Goal: Information Seeking & Learning: Learn about a topic

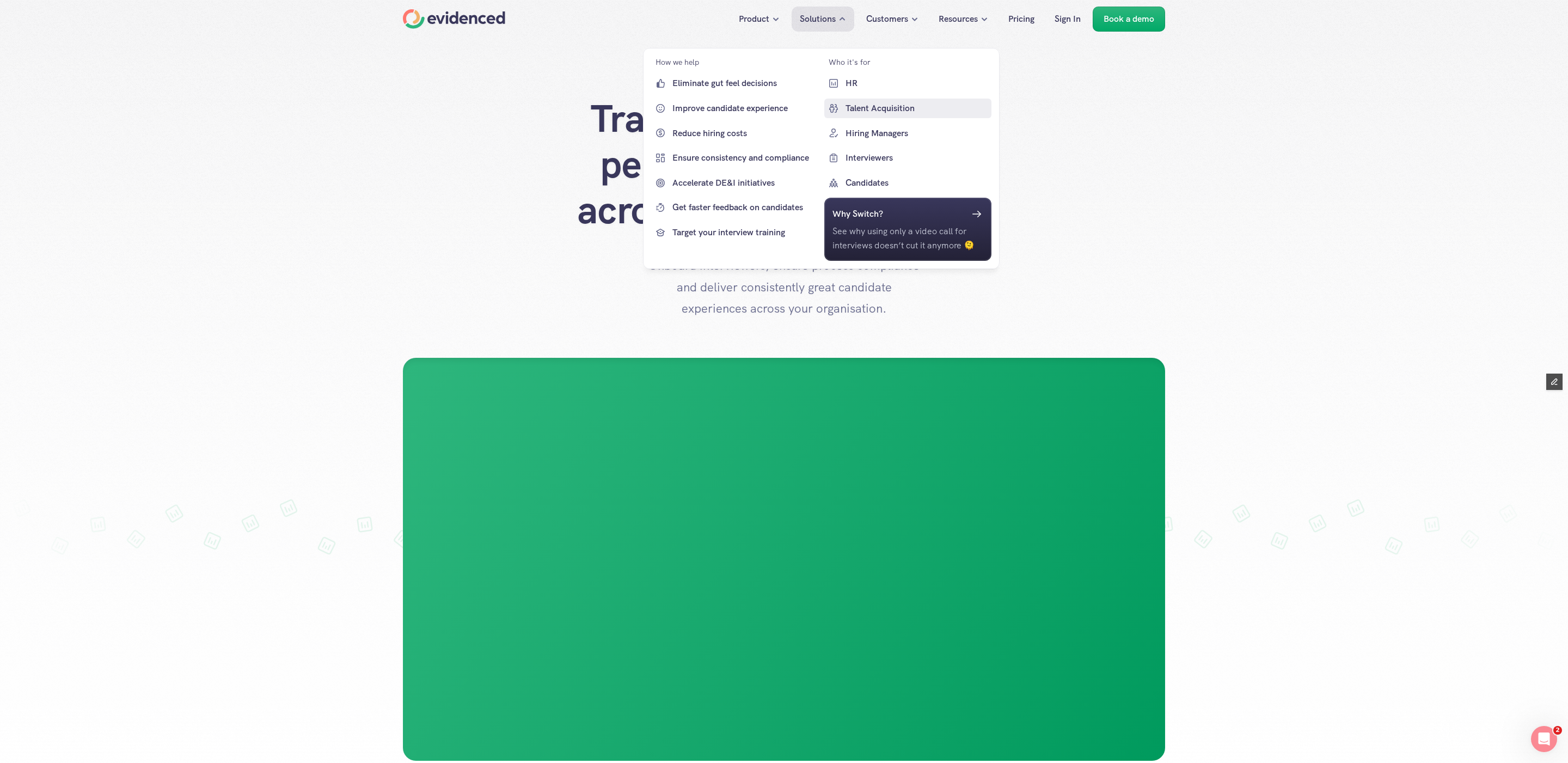
click at [889, 105] on p "Talent Acquisition" at bounding box center [916, 108] width 144 height 14
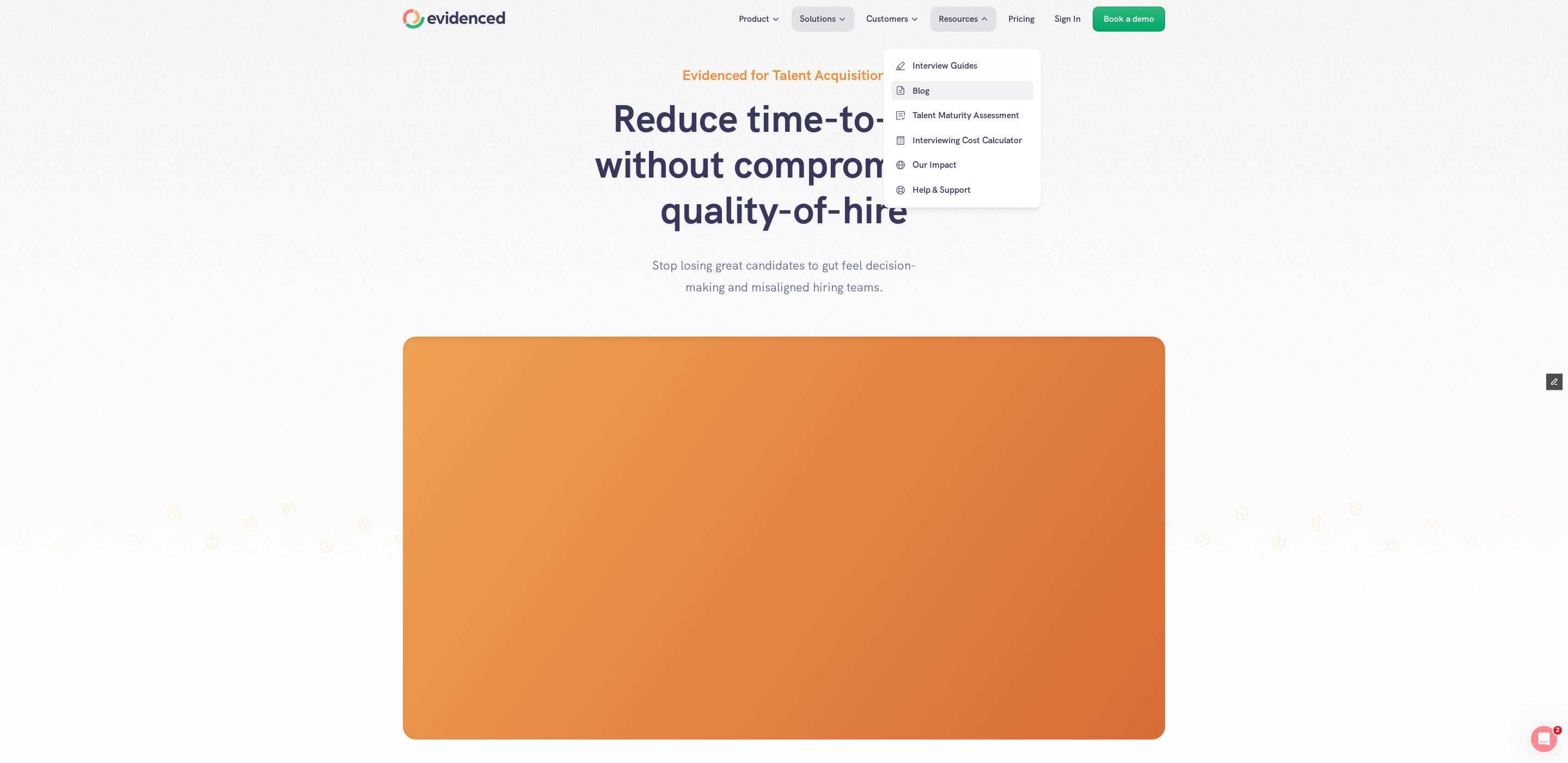
click at [920, 85] on p "Blog" at bounding box center [971, 90] width 118 height 14
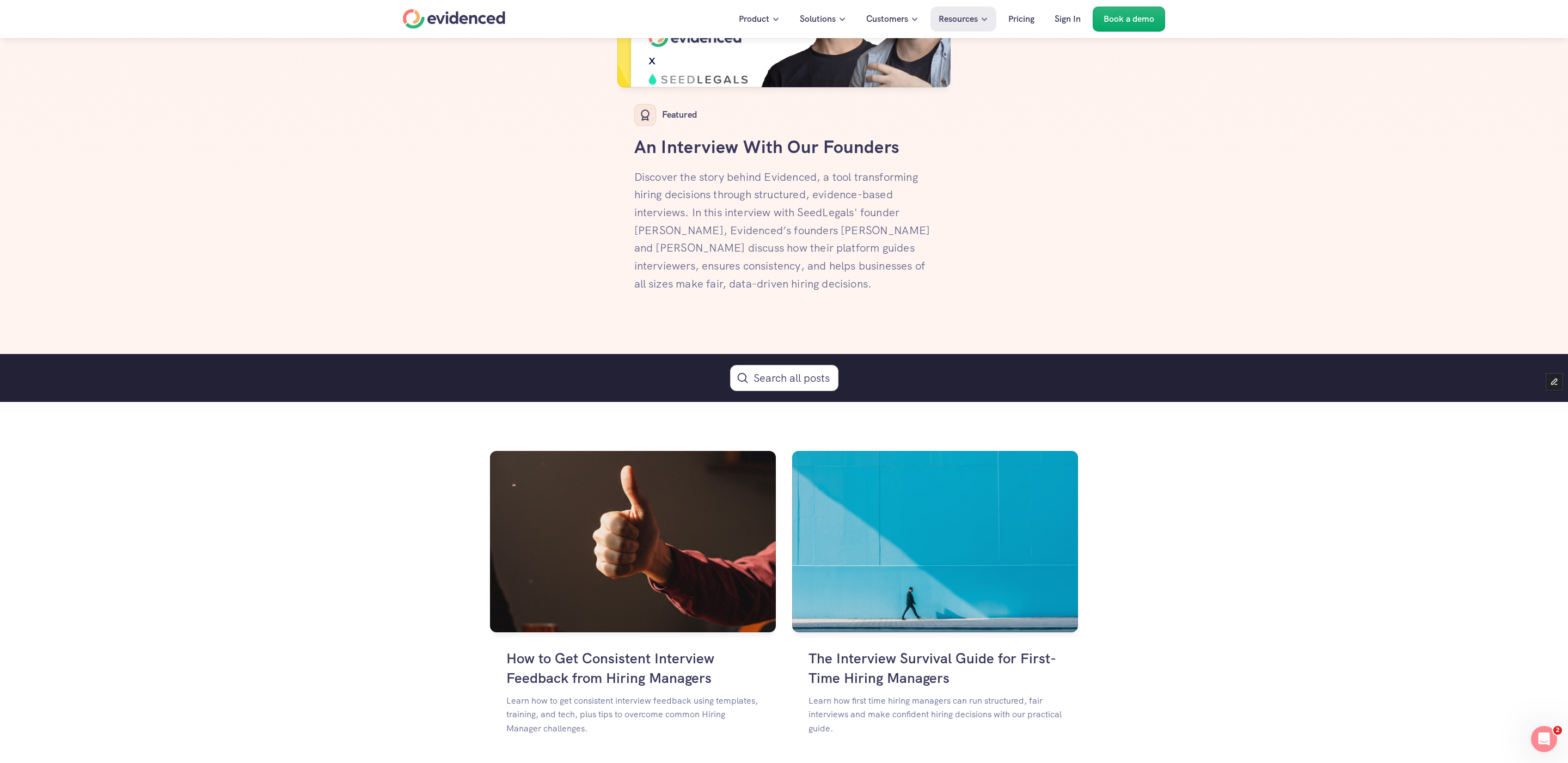
scroll to position [378, 0]
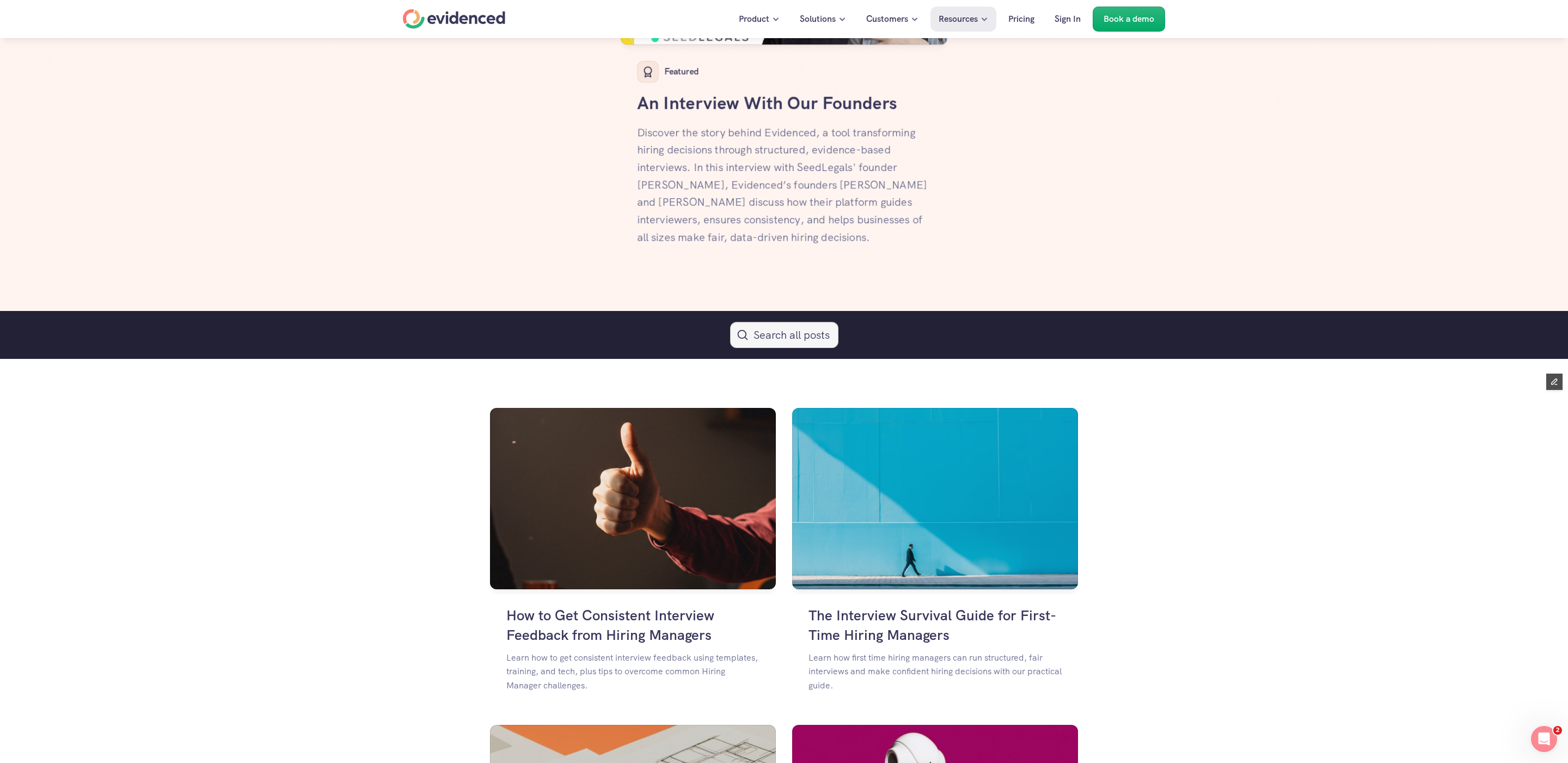
click at [770, 339] on button "Search Icon" at bounding box center [784, 334] width 108 height 26
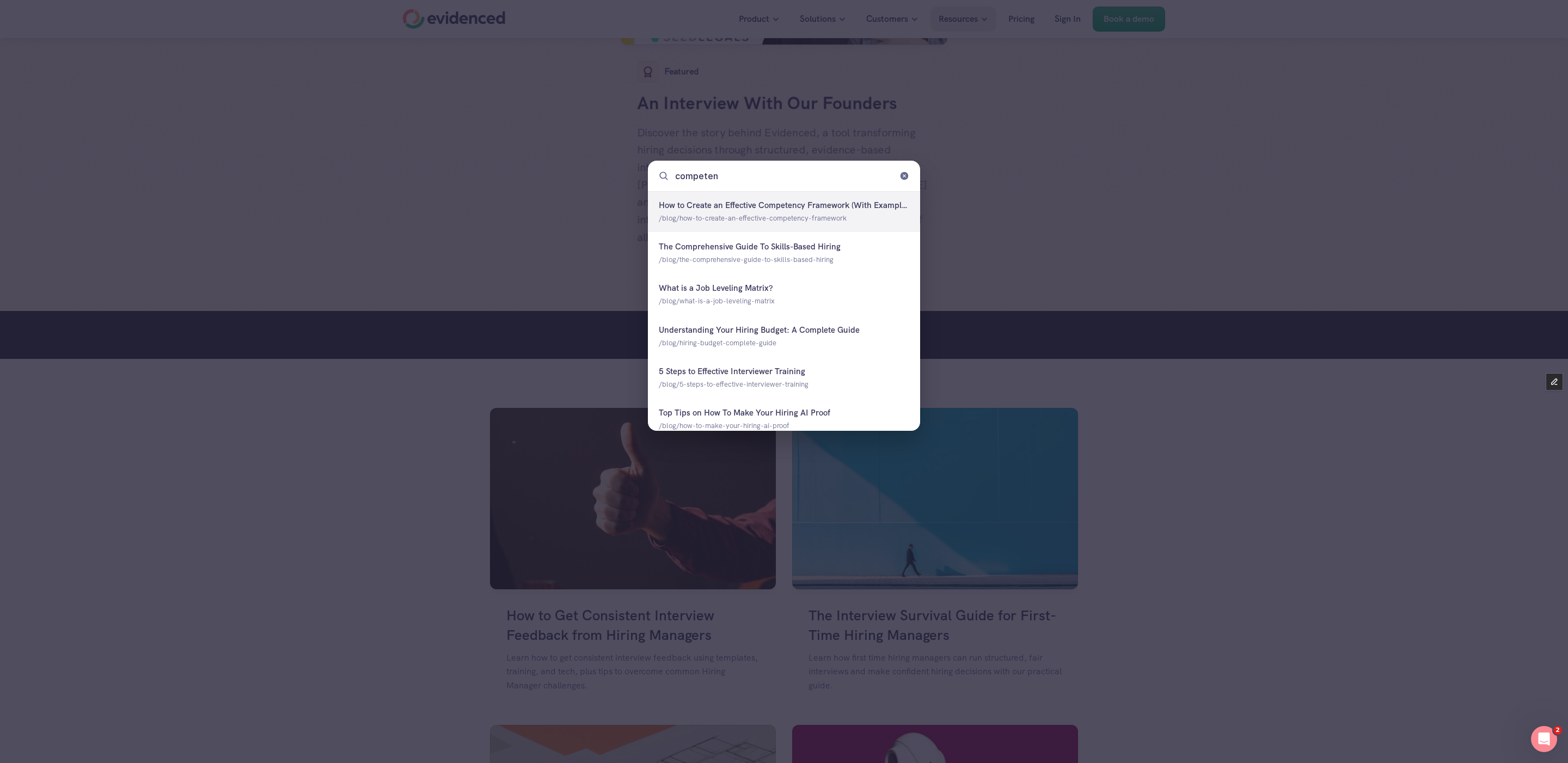
type input "competenc"
click at [778, 195] on div at bounding box center [784, 211] width 273 height 41
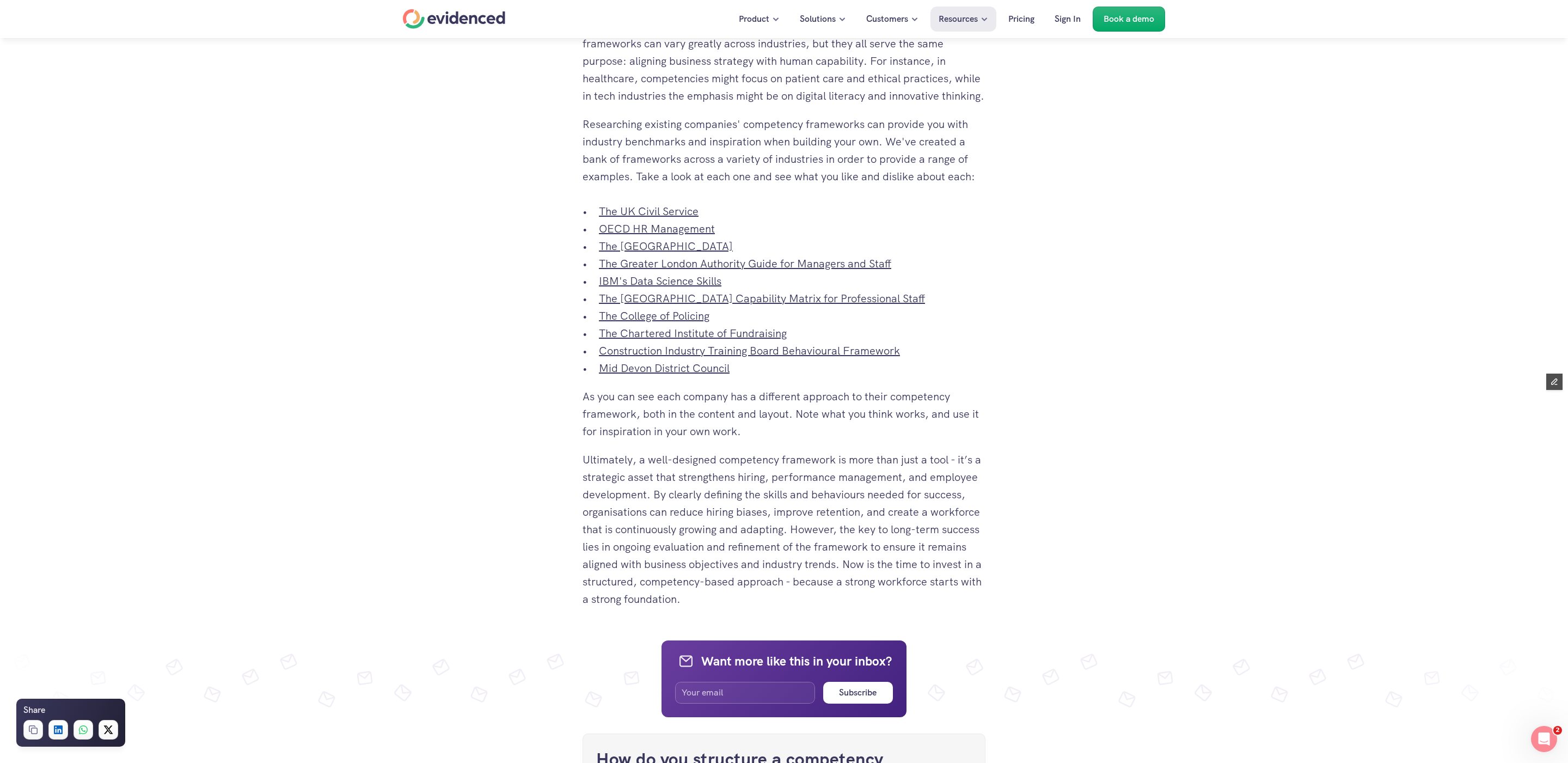
scroll to position [3891, 0]
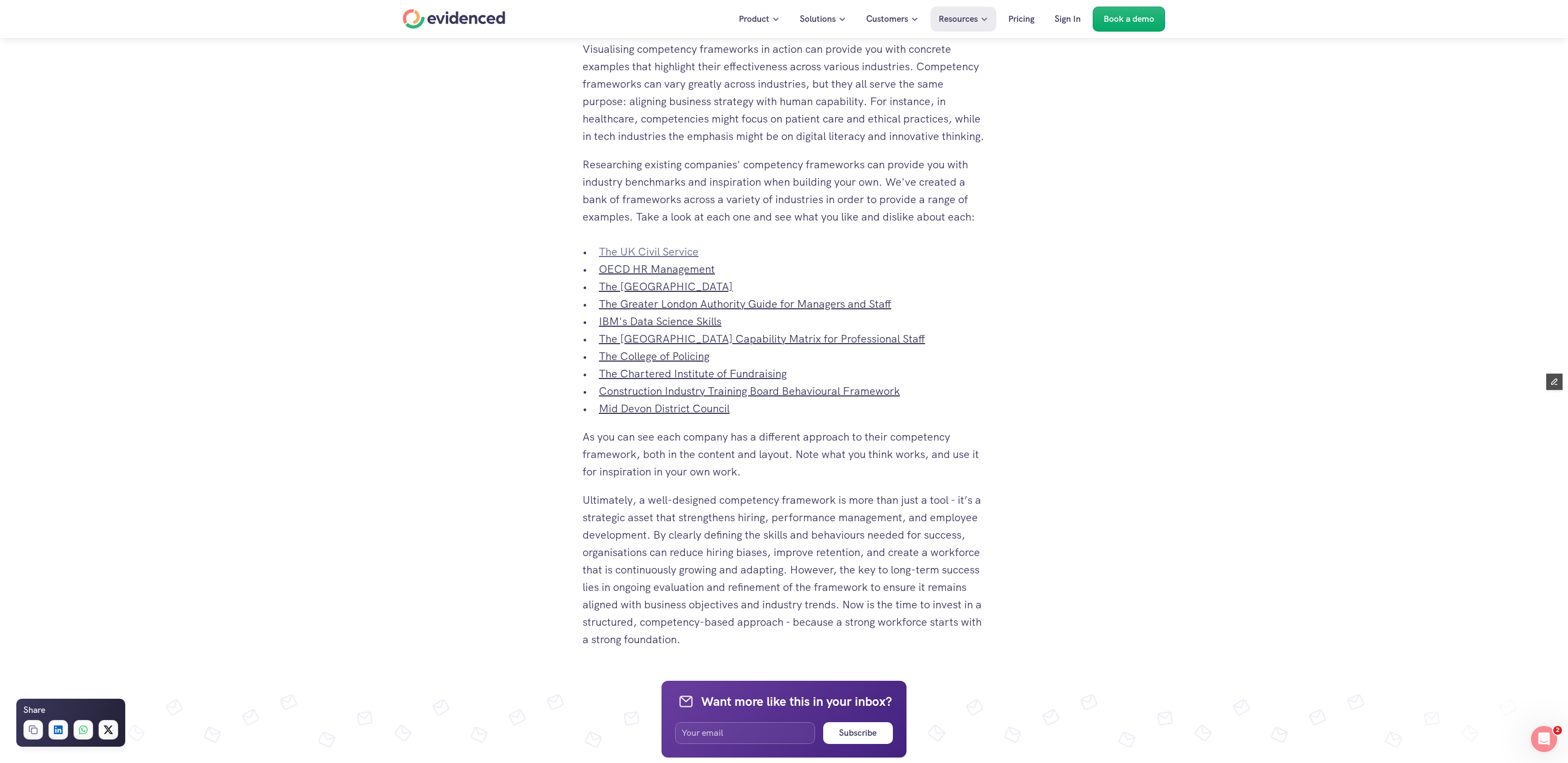
click at [639, 259] on link "The UK Civil Service" at bounding box center [648, 251] width 99 height 14
click at [663, 276] on link "OECD HR Management" at bounding box center [656, 269] width 116 height 14
click at [683, 293] on link "The [GEOGRAPHIC_DATA]" at bounding box center [666, 286] width 134 height 14
click at [685, 311] on link "The Greater London Authority Guide for Managers and Staff" at bounding box center [745, 303] width 292 height 14
click at [636, 328] on link "IBM's Data Science Skills" at bounding box center [660, 321] width 122 height 14
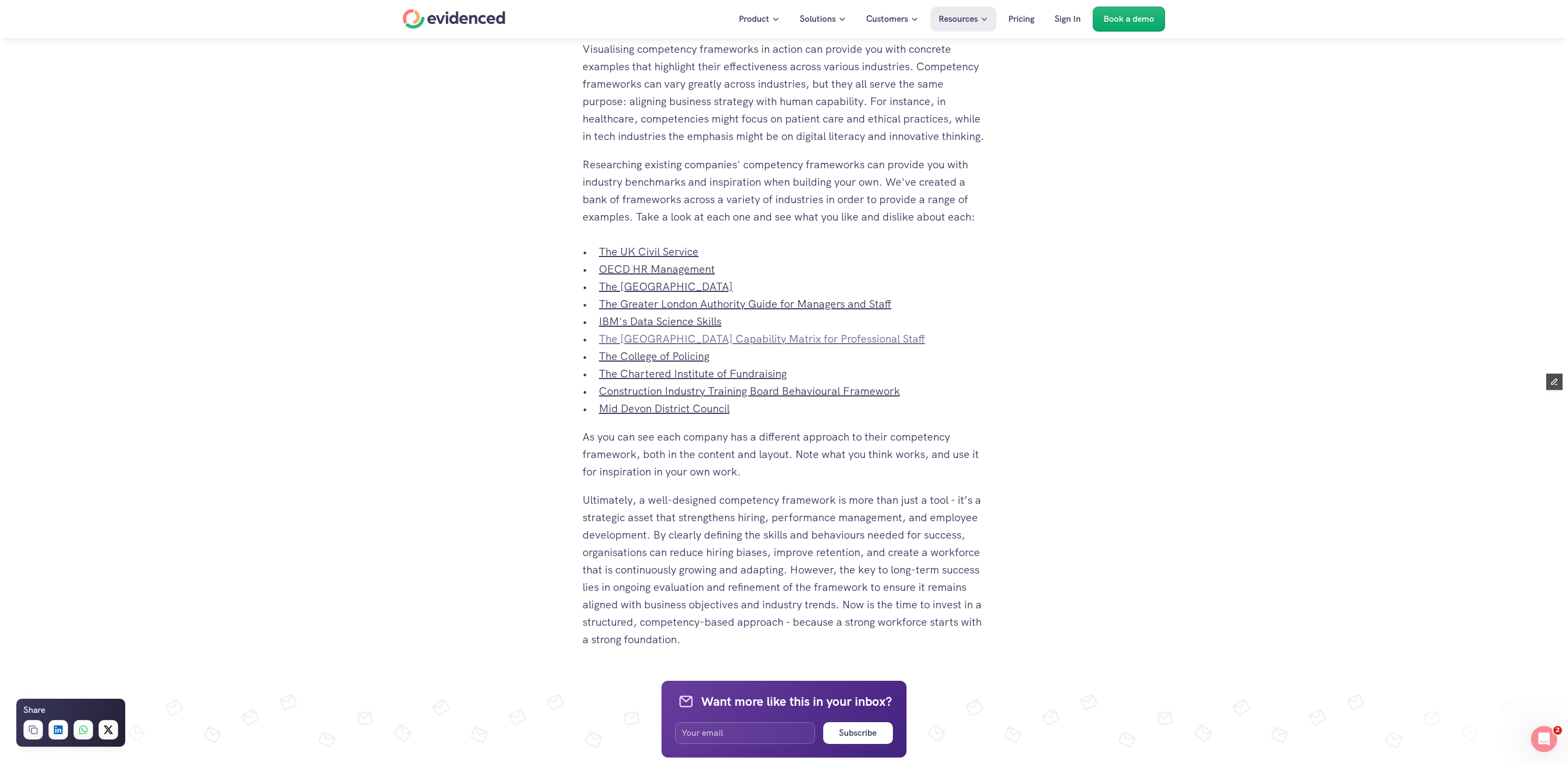
click at [717, 345] on link "The [GEOGRAPHIC_DATA] Capability Matrix for Professional Staff" at bounding box center [762, 338] width 326 height 14
click at [669, 363] on link "The College of Policing" at bounding box center [654, 356] width 110 height 14
click at [664, 381] on link "The Chartered Institute of Fundraising" at bounding box center [692, 373] width 188 height 14
click at [696, 398] on link "Construction Industry Training Board Behavioural Framework" at bounding box center [749, 390] width 301 height 14
click at [655, 415] on link "Mid Devon District Council" at bounding box center [664, 408] width 130 height 14
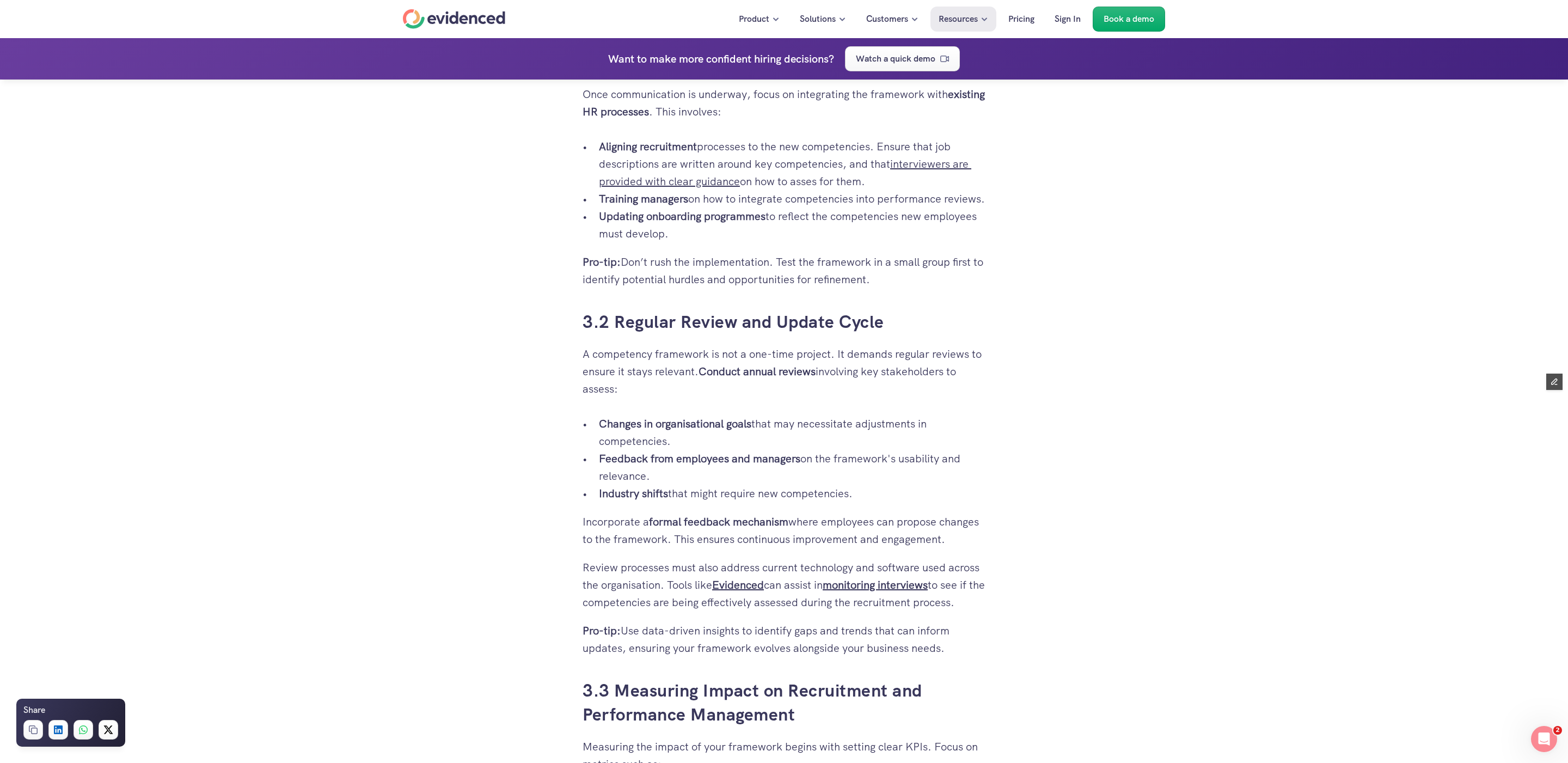
scroll to position [2756, 0]
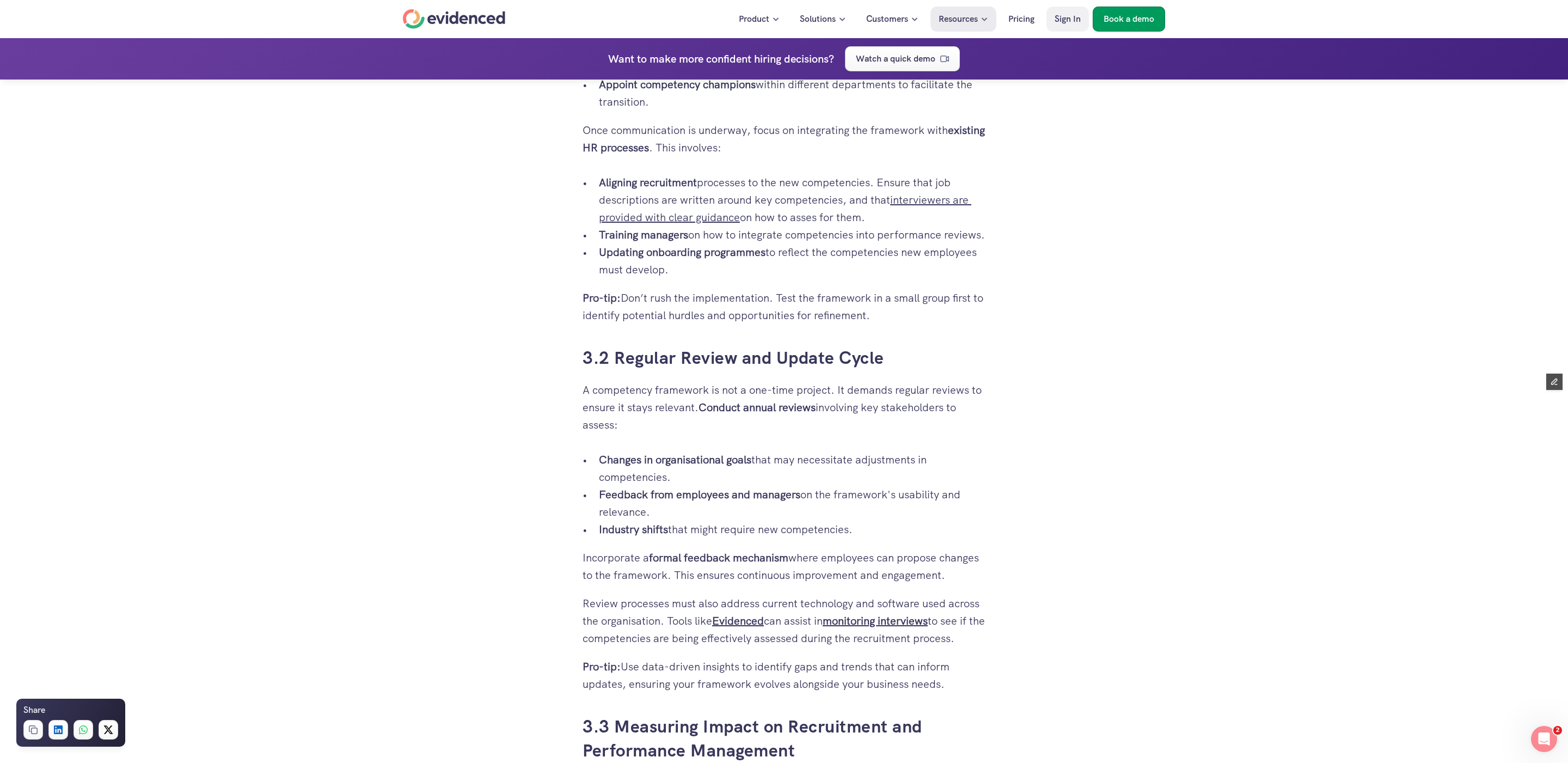
click at [1129, 21] on p "Book a demo" at bounding box center [1128, 18] width 51 height 14
